Goal: Task Accomplishment & Management: Manage account settings

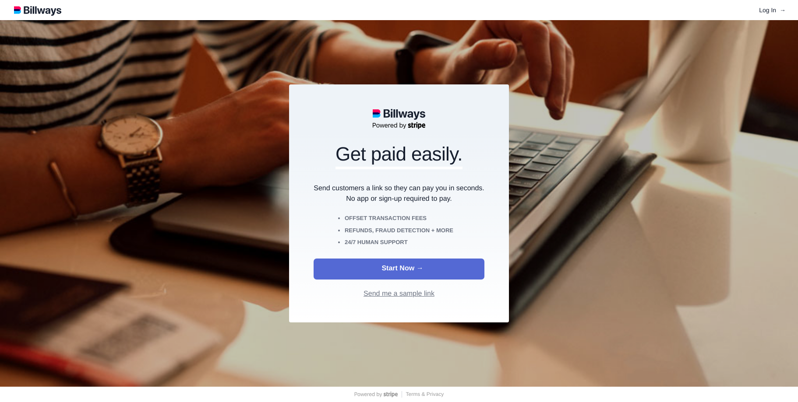
click at [769, 11] on link "Log In" at bounding box center [771, 10] width 25 height 7
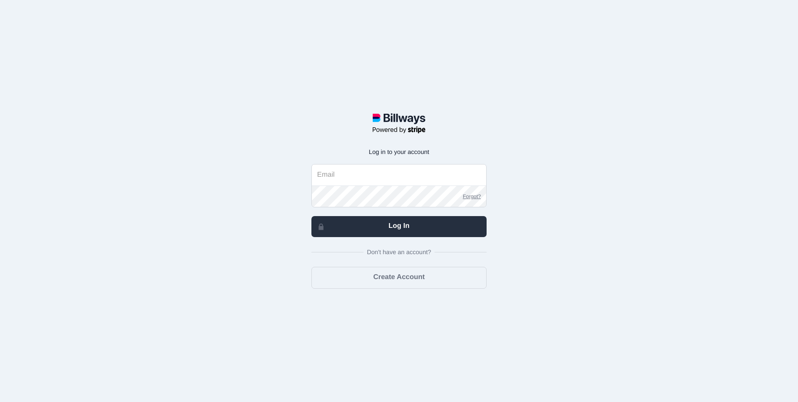
click at [420, 178] on input "email" at bounding box center [399, 175] width 174 height 21
click at [381, 180] on input "email" at bounding box center [399, 175] width 174 height 21
type input "[PERSON_NAME][EMAIL_ADDRESS][DOMAIN_NAME]"
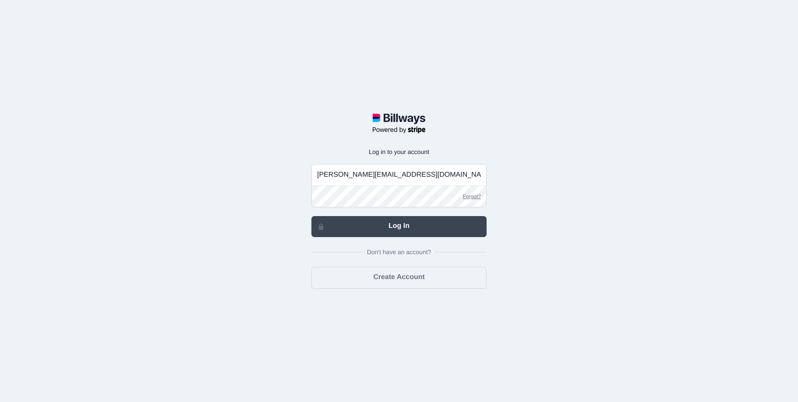
click at [393, 222] on link "Log In" at bounding box center [398, 226] width 175 height 21
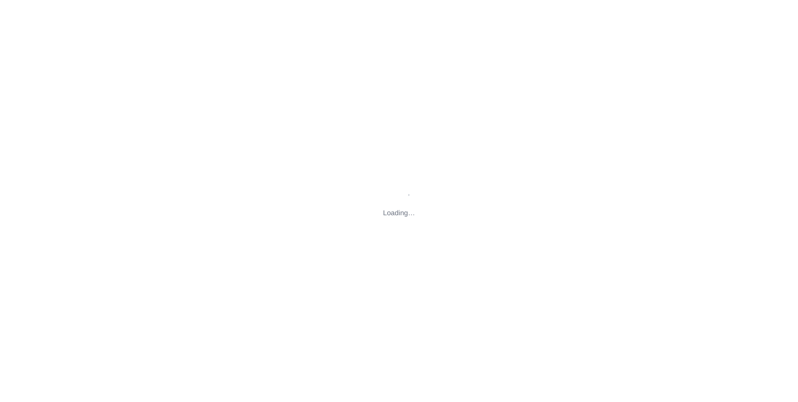
type input "[STREET_ADDRESS][PERSON_NAME][US_STATE]"
type input "[PERSON_NAME][EMAIL_ADDRESS][DOMAIN_NAME]"
type input "[EMAIL_ADDRESS][DOMAIN_NAME]"
type input "[PERSON_NAME][EMAIL_ADDRESS][DOMAIN_NAME]"
